Goal: Task Accomplishment & Management: Complete application form

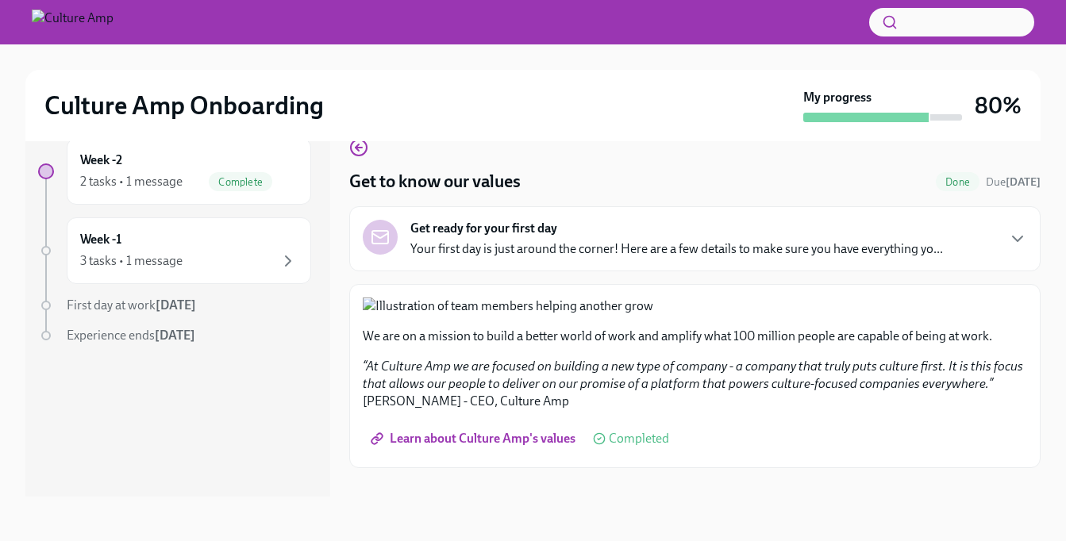
scroll to position [609, 0]
click at [144, 183] on div "2 tasks • 1 message" at bounding box center [131, 181] width 102 height 17
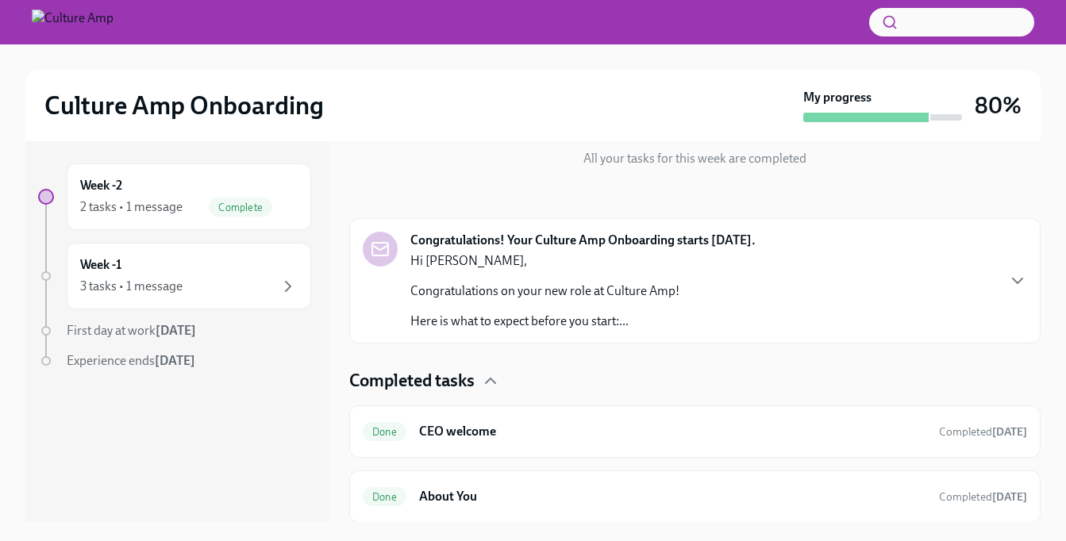
scroll to position [183, 0]
click at [968, 266] on div "Congratulations! Your Culture Amp Onboarding starts [DATE]. Hi [PERSON_NAME], C…" at bounding box center [695, 280] width 664 height 98
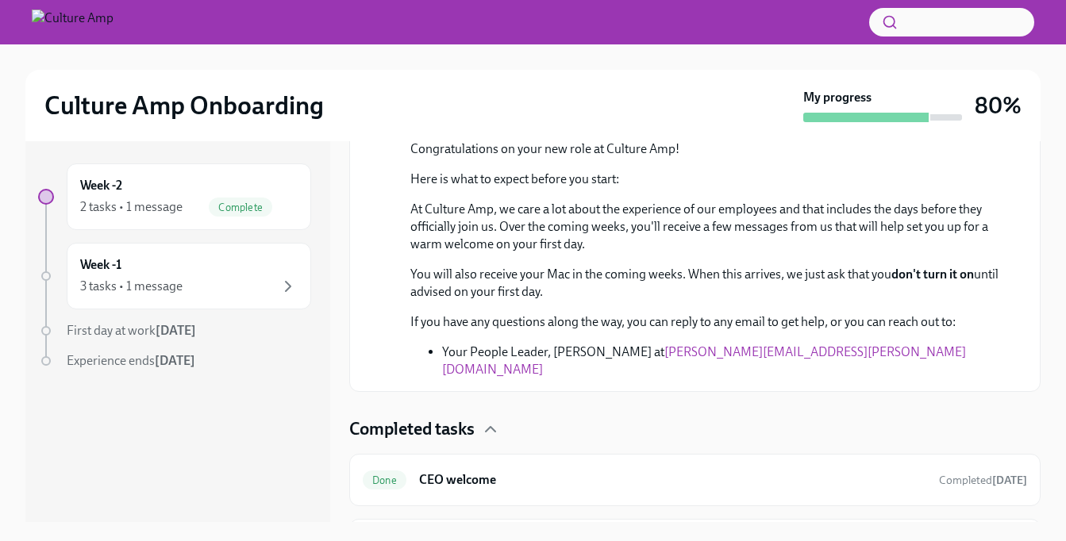
scroll to position [404, 0]
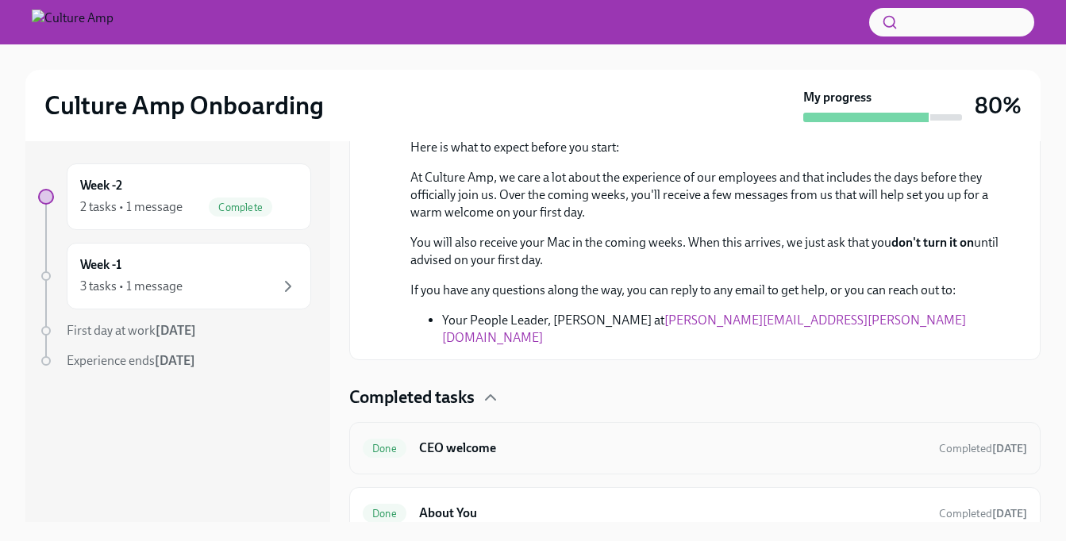
click at [848, 440] on h6 "CEO welcome" at bounding box center [672, 448] width 507 height 17
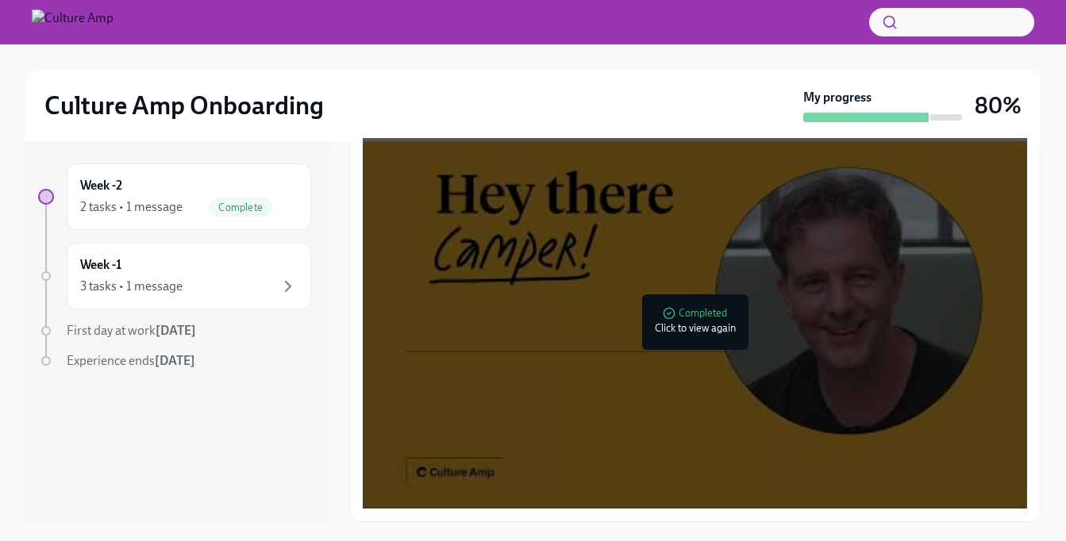
scroll to position [278, 0]
click at [848, 438] on div at bounding box center [695, 323] width 664 height 374
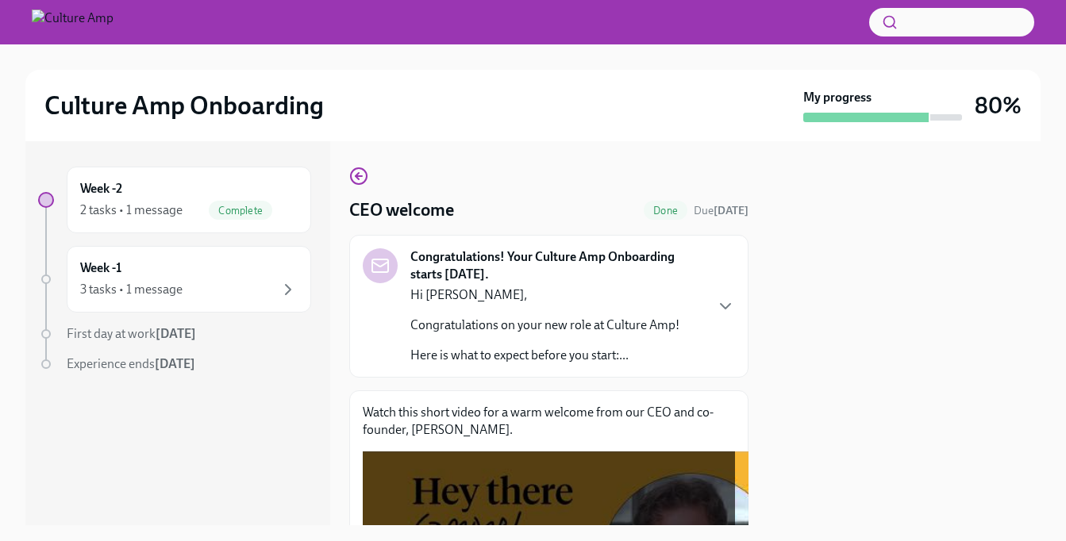
scroll to position [0, 0]
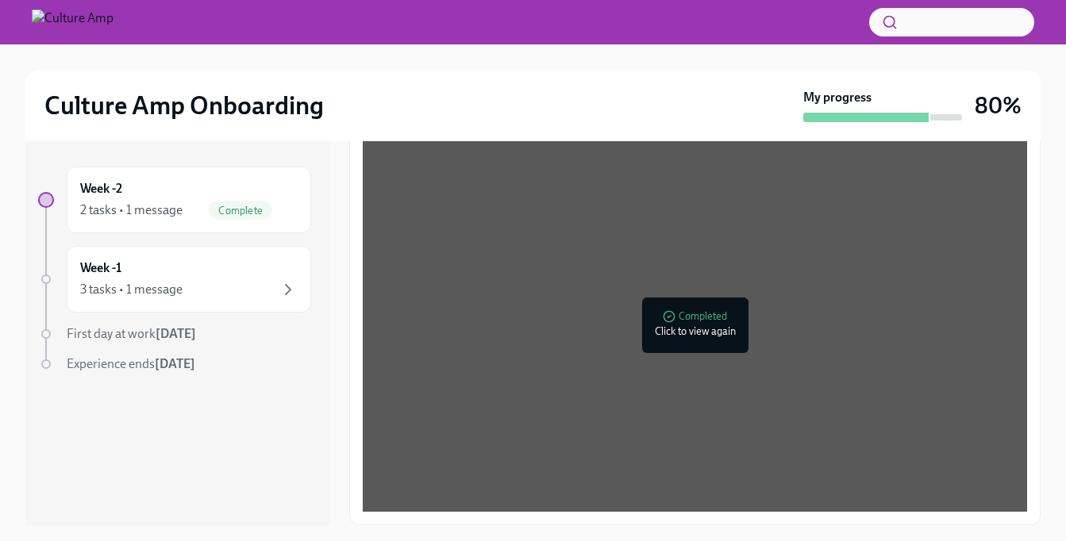
scroll to position [29, 0]
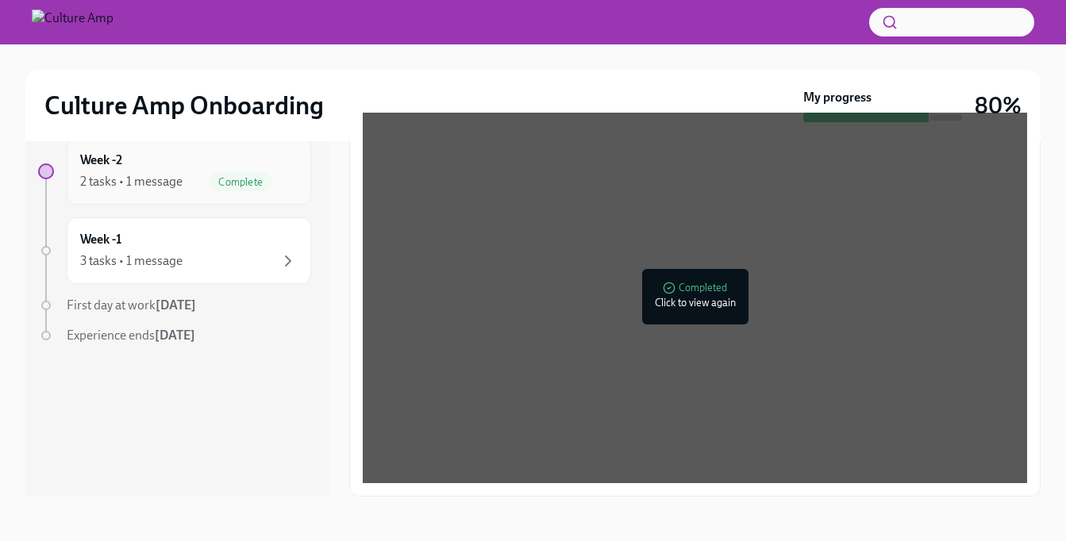
click at [205, 189] on div "2 tasks • 1 message Complete" at bounding box center [188, 181] width 217 height 19
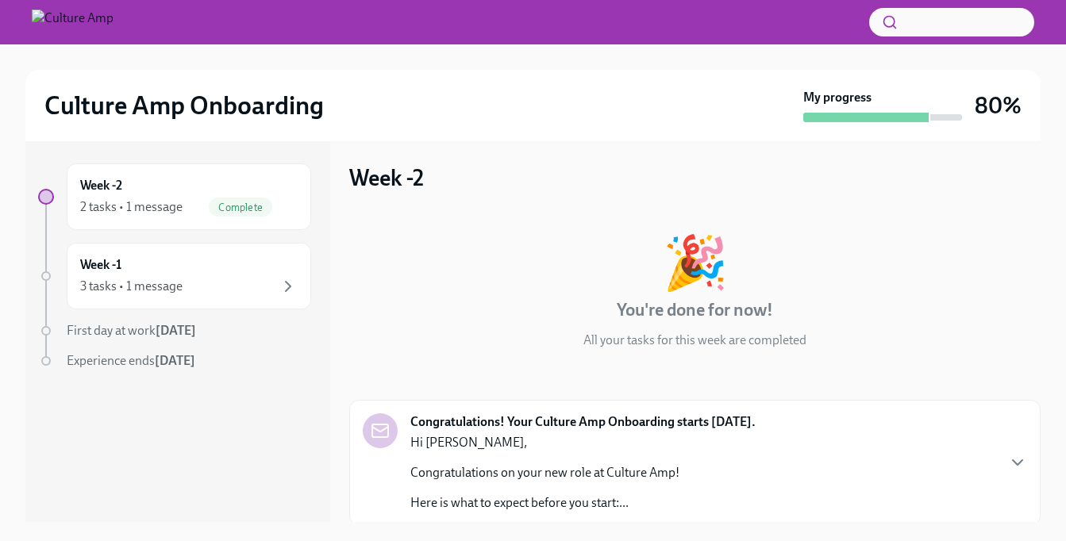
scroll to position [3, 0]
